Goal: Transaction & Acquisition: Subscribe to service/newsletter

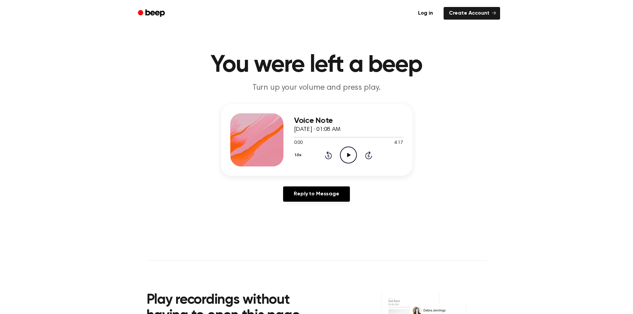
click at [350, 156] on icon "Play Audio" at bounding box center [348, 155] width 17 height 17
click at [350, 156] on icon at bounding box center [349, 155] width 4 height 4
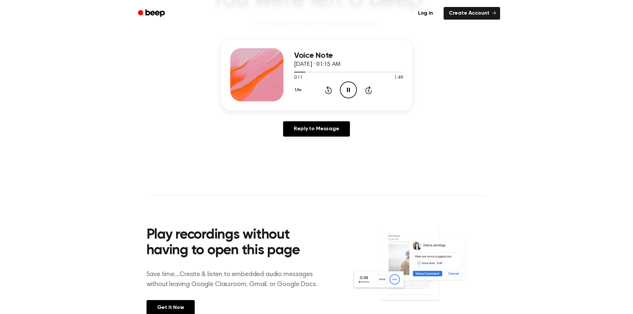
scroll to position [21, 0]
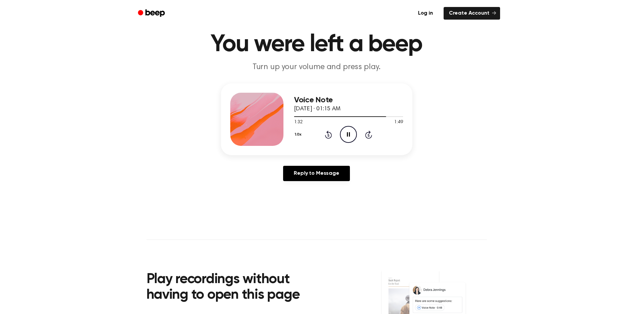
click at [118, 56] on header "You were left a beep Turn up your volume and press play." at bounding box center [316, 53] width 617 height 40
click at [349, 134] on icon at bounding box center [348, 134] width 3 height 4
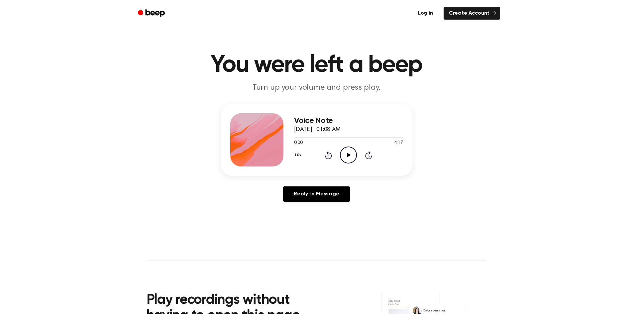
click at [435, 14] on link "Log in" at bounding box center [425, 13] width 28 height 15
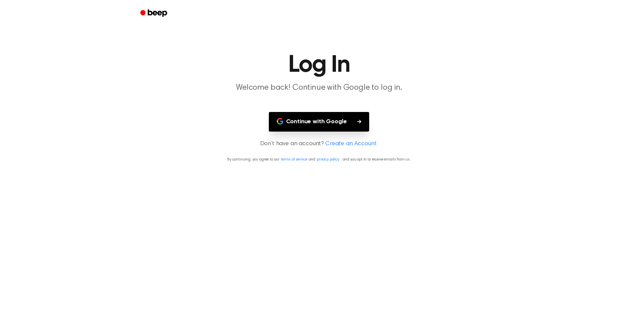
click at [360, 121] on icon "button" at bounding box center [359, 122] width 4 height 4
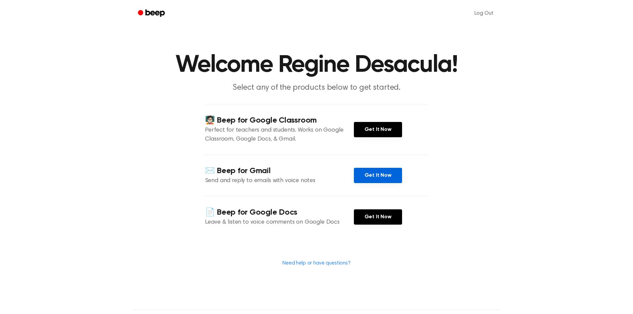
click at [382, 181] on link "Get It Now" at bounding box center [378, 175] width 48 height 15
click at [383, 220] on link "Get It Now" at bounding box center [378, 216] width 48 height 15
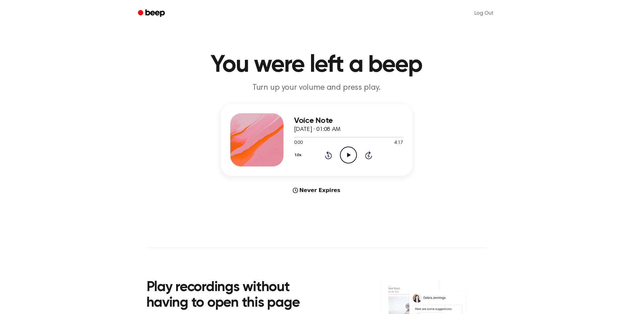
click at [344, 156] on icon "Play Audio" at bounding box center [348, 155] width 17 height 17
click at [348, 158] on icon "Pause Audio" at bounding box center [348, 155] width 17 height 17
click at [490, 43] on main "You were left a beep Turn up your volume and press play. Voice Note [DATE] · 01…" at bounding box center [316, 198] width 633 height 397
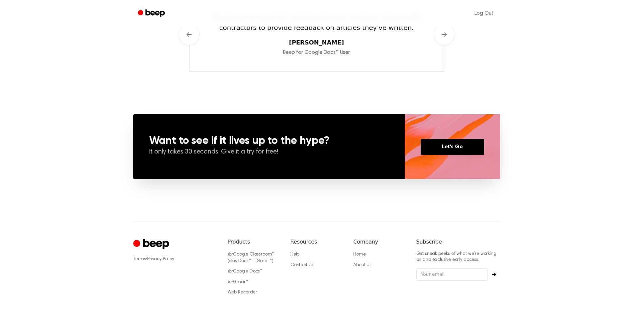
scroll to position [304, 0]
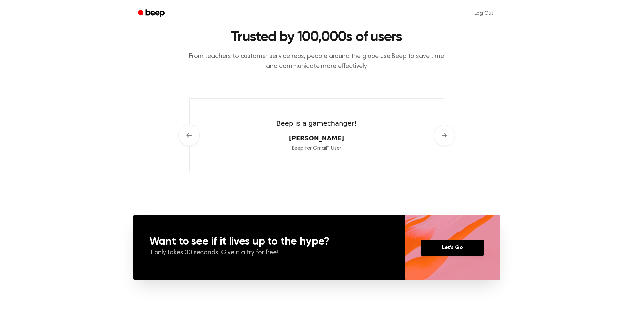
click at [152, 13] on icon "Beep" at bounding box center [154, 12] width 19 height 7
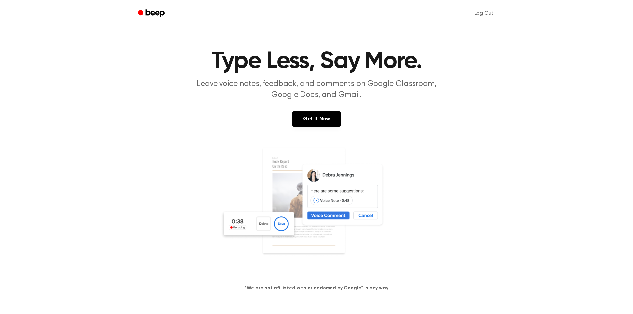
scroll to position [0, 0]
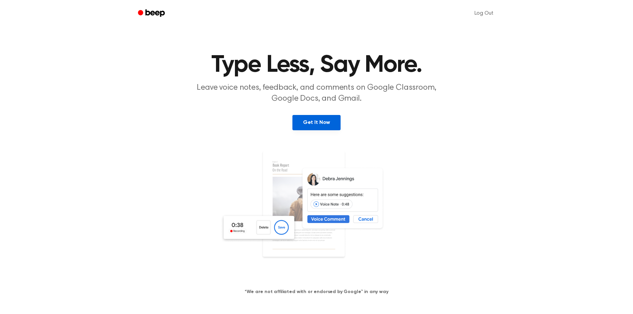
click at [318, 127] on link "Get It Now" at bounding box center [316, 122] width 48 height 15
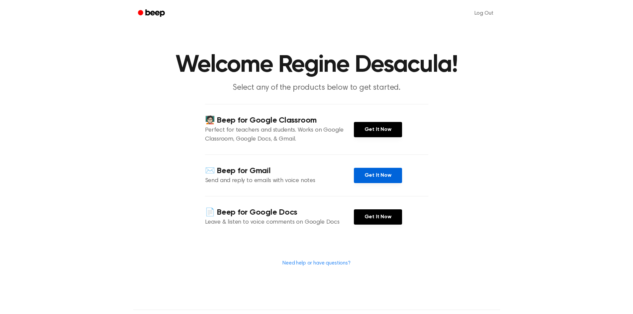
click at [372, 178] on link "Get It Now" at bounding box center [378, 175] width 48 height 15
click at [372, 181] on link "Get It Now" at bounding box center [378, 175] width 48 height 15
click at [379, 180] on link "Get It Now" at bounding box center [378, 175] width 48 height 15
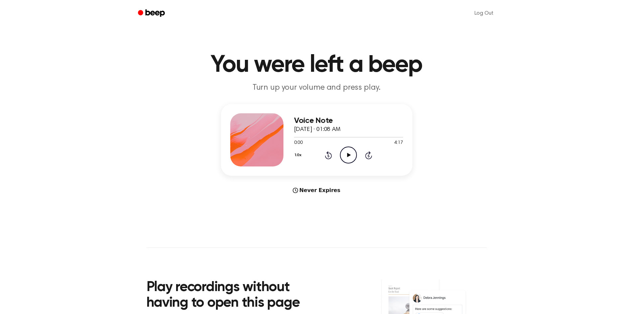
click at [347, 155] on icon "Play Audio" at bounding box center [348, 155] width 17 height 17
